Goal: Task Accomplishment & Management: Manage account settings

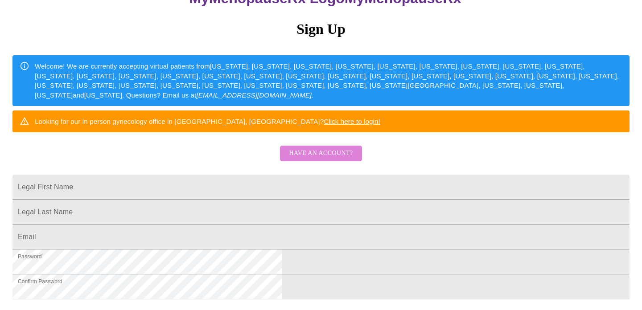
click at [323, 159] on span "Have an account?" at bounding box center [321, 153] width 64 height 11
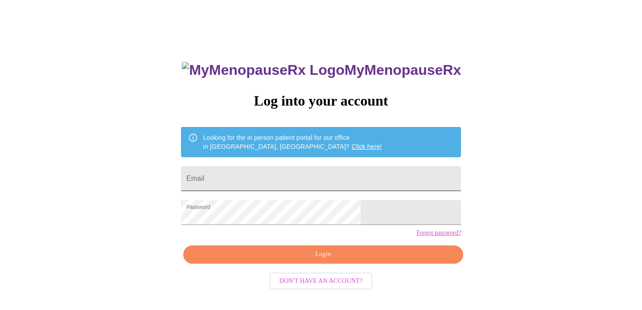
click at [256, 178] on input "Email" at bounding box center [321, 178] width 280 height 25
type input "[EMAIL_ADDRESS][DOMAIN_NAME]"
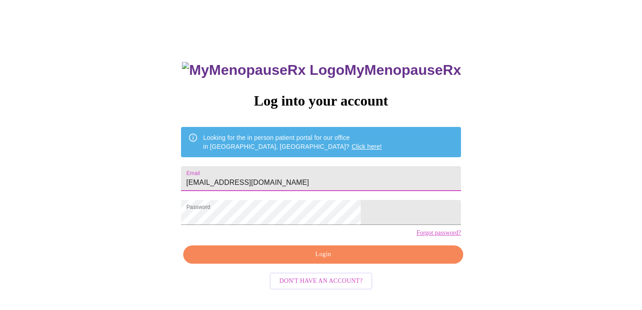
click at [307, 260] on span "Login" at bounding box center [324, 254] width 260 height 11
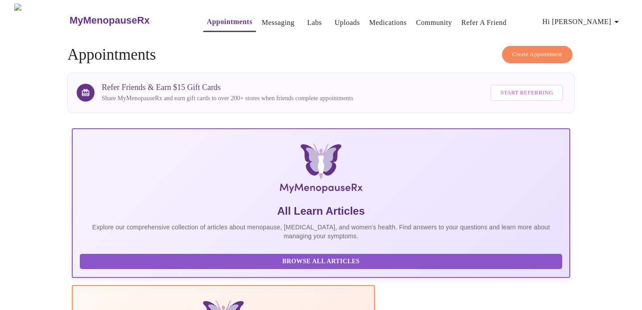
click at [612, 16] on span "Hi [PERSON_NAME]" at bounding box center [582, 22] width 79 height 12
click at [603, 66] on li "Log out" at bounding box center [607, 67] width 41 height 16
